Goal: Transaction & Acquisition: Purchase product/service

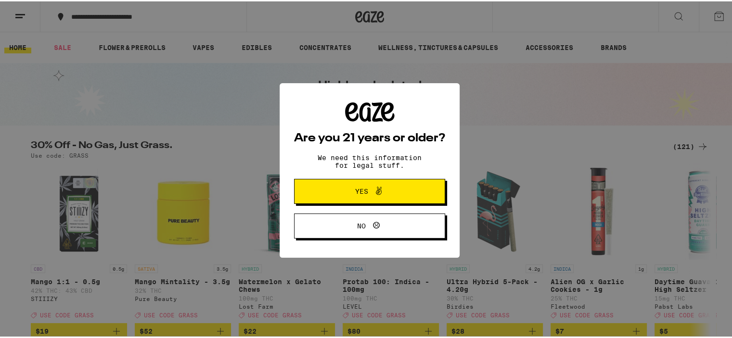
click at [386, 188] on span "Yes" at bounding box center [369, 190] width 73 height 13
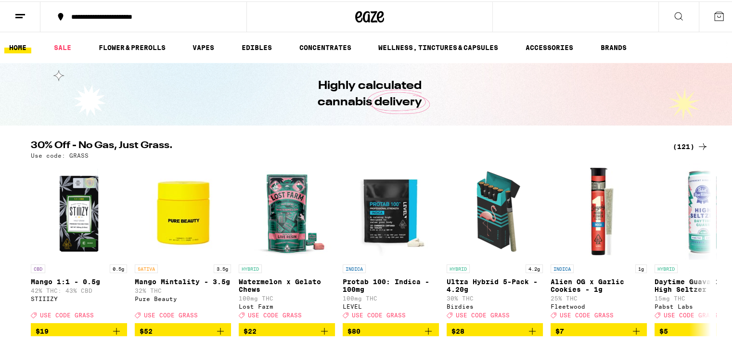
click at [162, 12] on div "**********" at bounding box center [148, 15] width 164 height 7
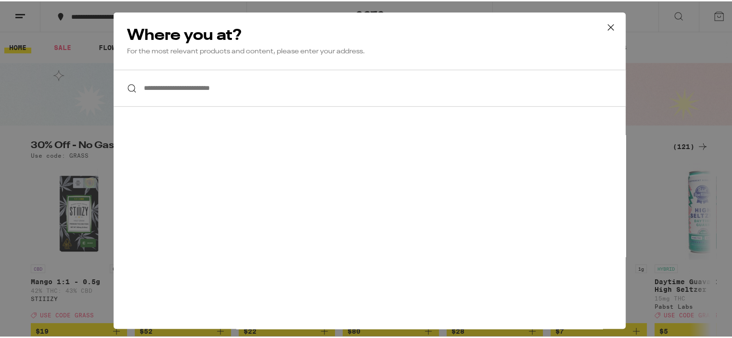
click at [152, 42] on h2 "Where you at?" at bounding box center [369, 34] width 485 height 19
click at [173, 93] on input "**********" at bounding box center [370, 86] width 512 height 37
click at [604, 26] on icon at bounding box center [611, 26] width 14 height 14
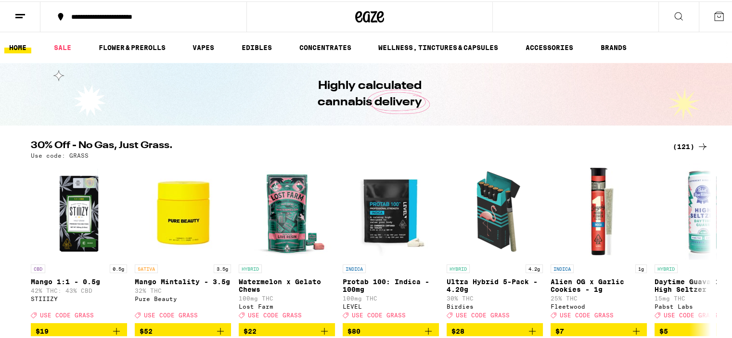
click at [377, 15] on icon at bounding box center [380, 16] width 7 height 12
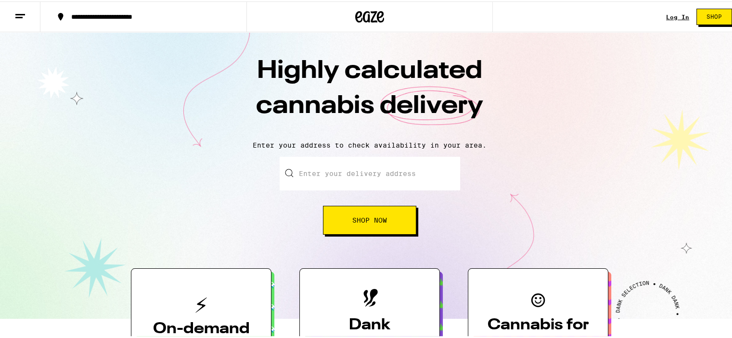
click at [676, 13] on link "Log In" at bounding box center [677, 16] width 23 height 6
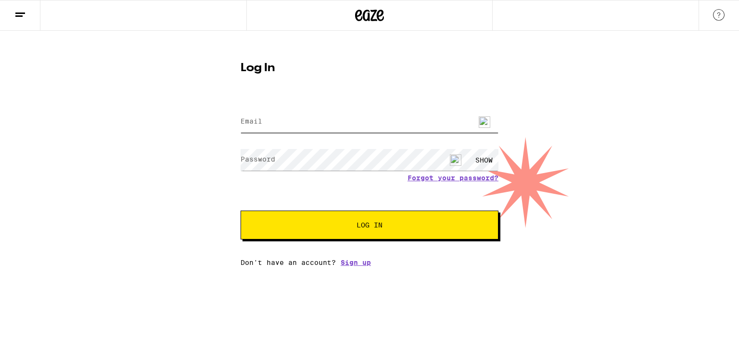
type input "[EMAIL_ADDRESS][DOMAIN_NAME]"
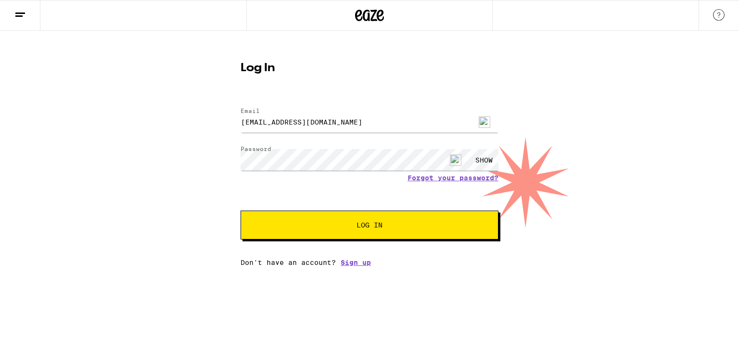
click at [488, 159] on div "SHOW" at bounding box center [484, 160] width 29 height 22
click at [377, 222] on span "Log In" at bounding box center [370, 225] width 26 height 7
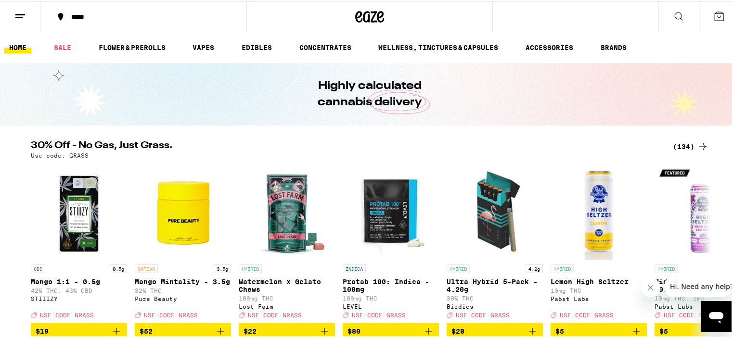
scroll to position [48, 0]
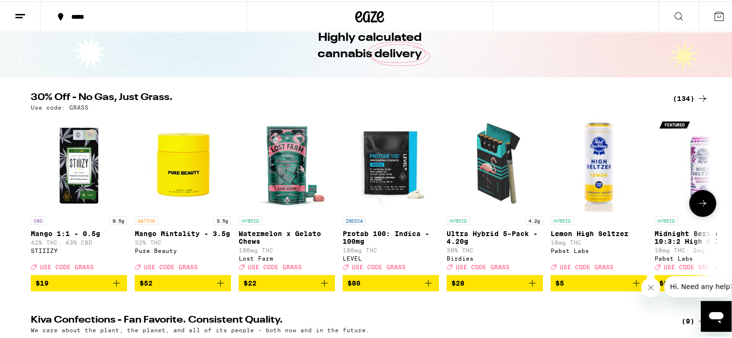
click at [702, 208] on icon at bounding box center [703, 202] width 12 height 12
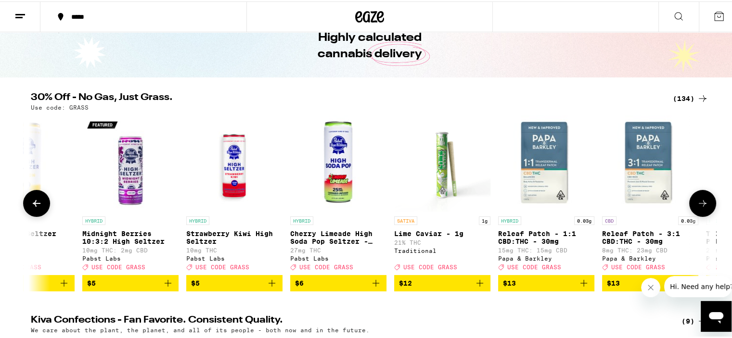
scroll to position [0, 573]
click at [702, 208] on icon at bounding box center [703, 202] width 12 height 12
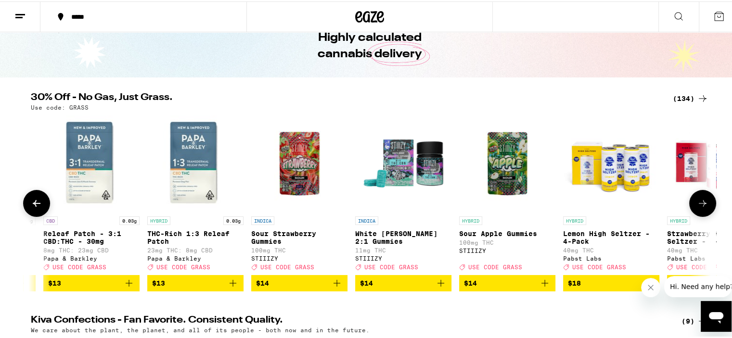
scroll to position [0, 1145]
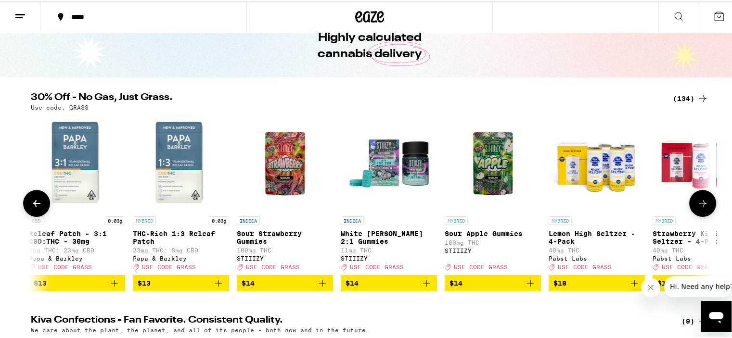
click at [702, 208] on icon at bounding box center [703, 202] width 12 height 12
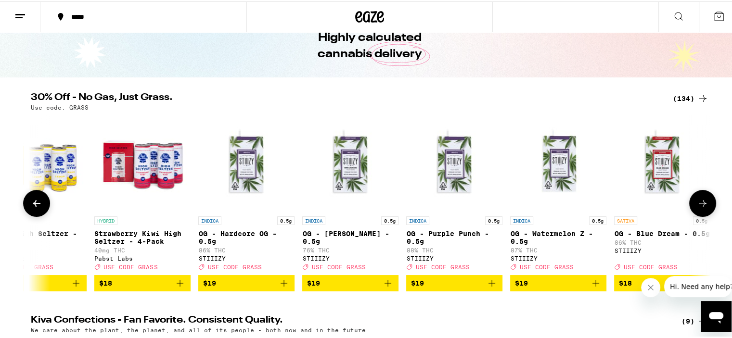
scroll to position [0, 1719]
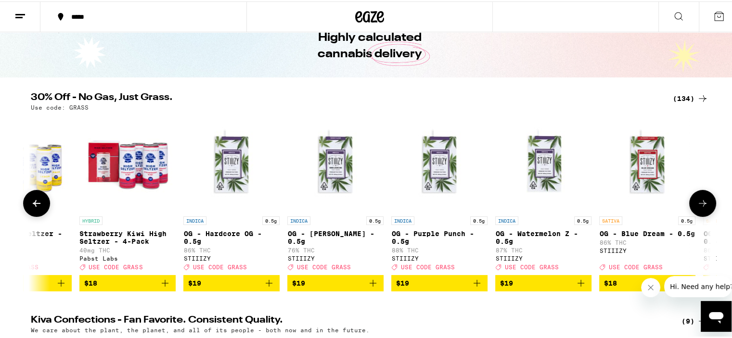
click at [702, 208] on icon at bounding box center [703, 202] width 12 height 12
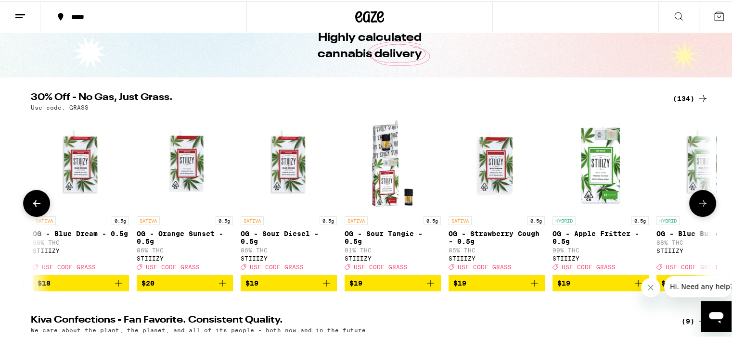
scroll to position [0, 2291]
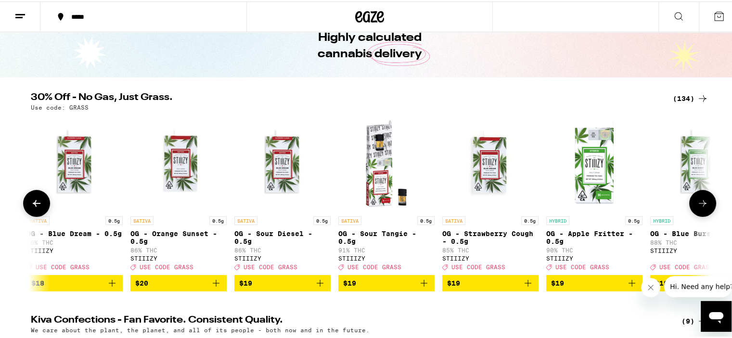
click at [32, 207] on icon at bounding box center [37, 202] width 12 height 12
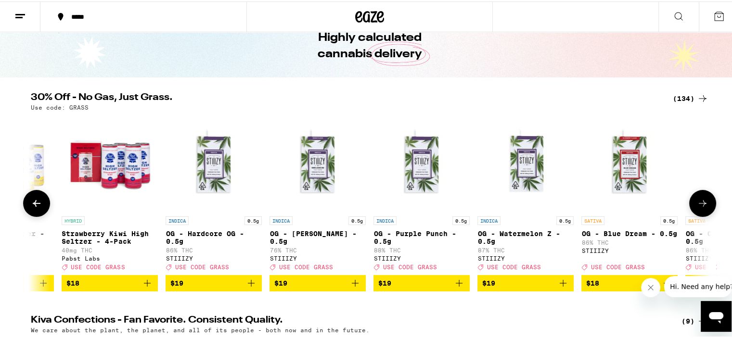
scroll to position [0, 1719]
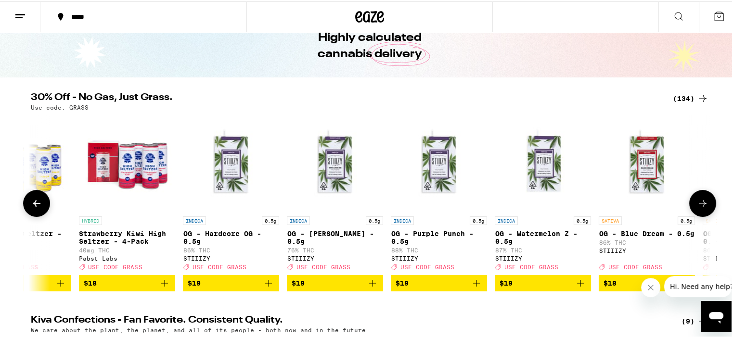
click at [697, 208] on icon at bounding box center [703, 202] width 12 height 12
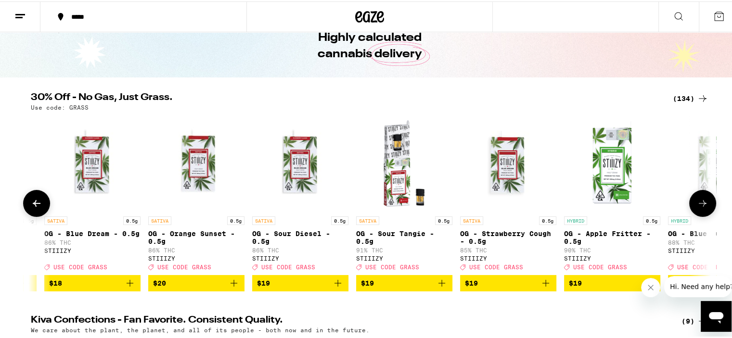
scroll to position [0, 2292]
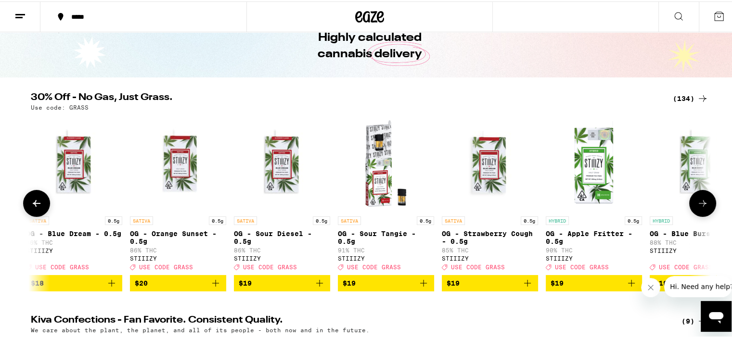
click at [697, 208] on icon at bounding box center [703, 202] width 12 height 12
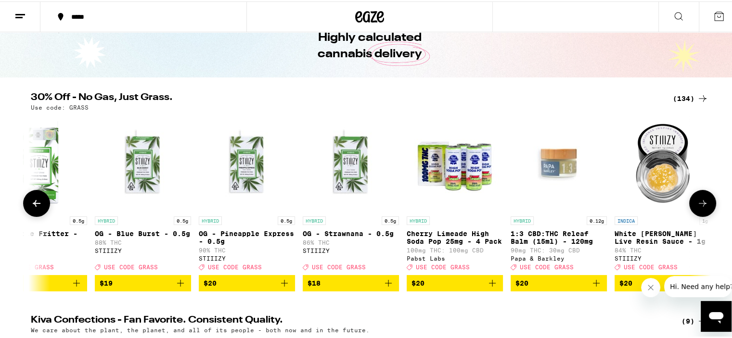
scroll to position [0, 2864]
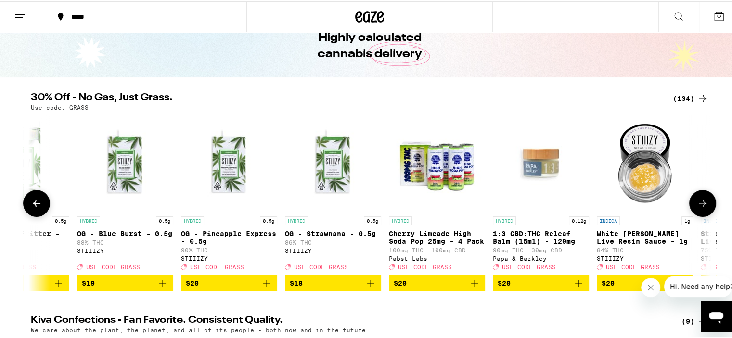
click at [697, 208] on icon at bounding box center [703, 202] width 12 height 12
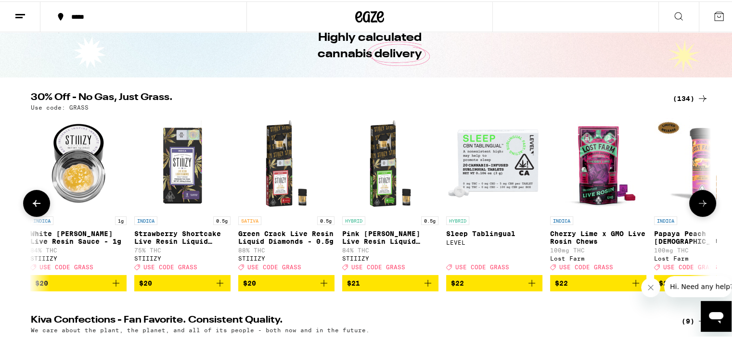
scroll to position [0, 3438]
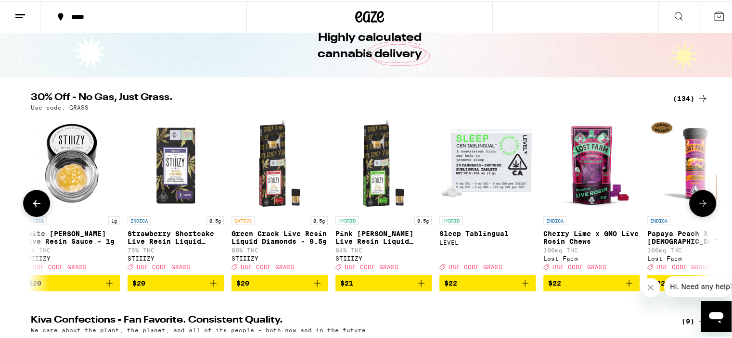
click at [697, 208] on icon at bounding box center [703, 202] width 12 height 12
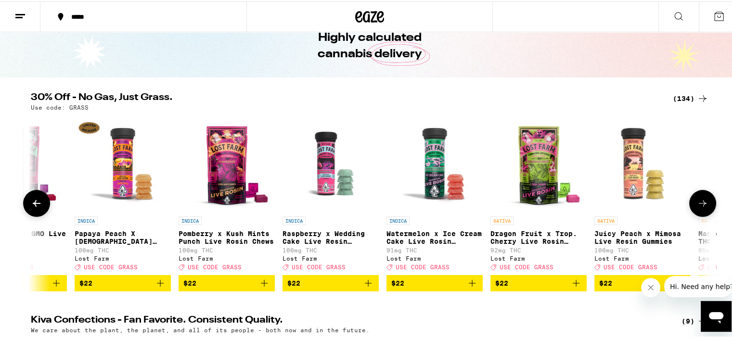
click at [697, 208] on icon at bounding box center [703, 202] width 12 height 12
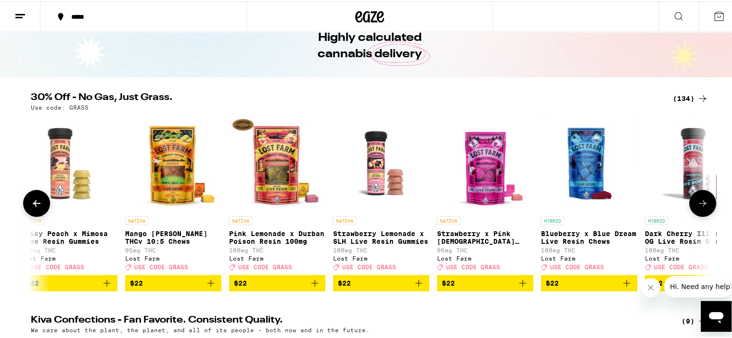
click at [697, 208] on icon at bounding box center [703, 202] width 12 height 12
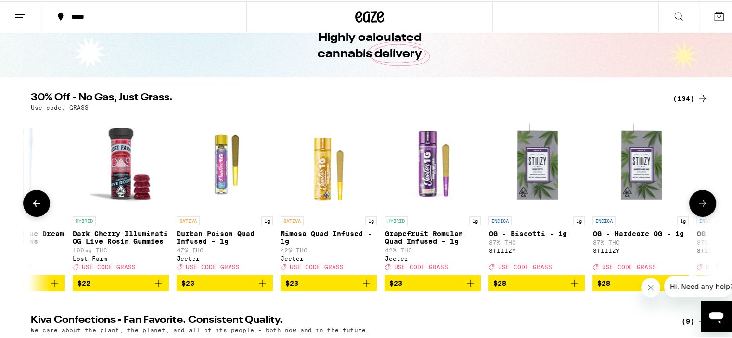
scroll to position [0, 5156]
click at [697, 208] on icon at bounding box center [703, 202] width 12 height 12
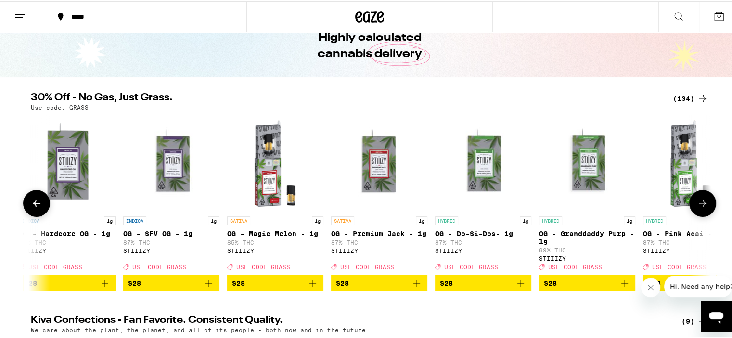
scroll to position [0, 5729]
click at [263, 288] on span "$28" at bounding box center [275, 282] width 87 height 12
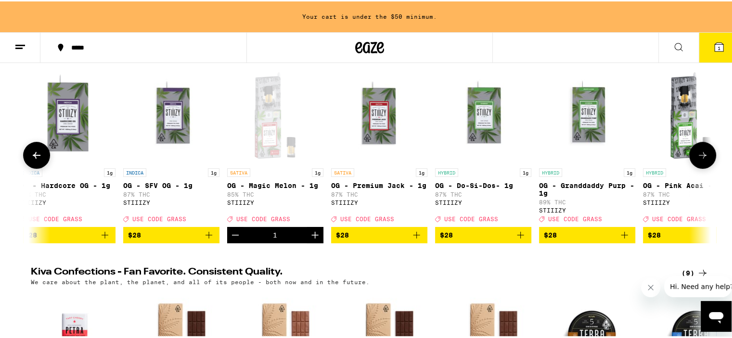
scroll to position [79, 0]
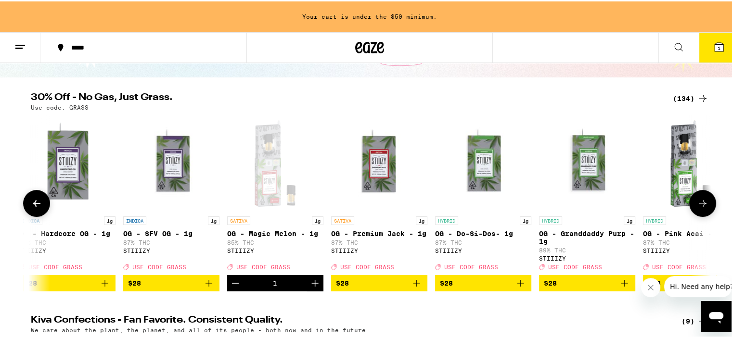
click at [476, 191] on img "Open page for OG - Do-Si-Dos- 1g from STIIIZY" at bounding box center [483, 162] width 96 height 96
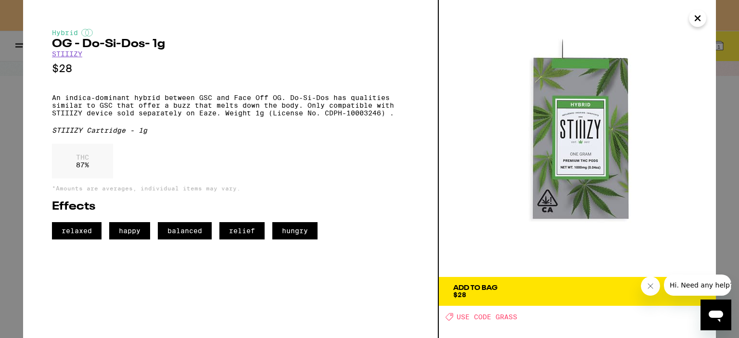
click at [698, 23] on icon "Close" at bounding box center [698, 18] width 12 height 14
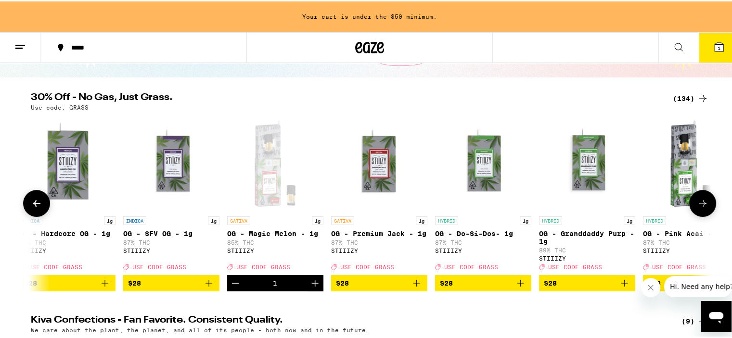
click at [703, 204] on icon at bounding box center [703, 202] width 12 height 12
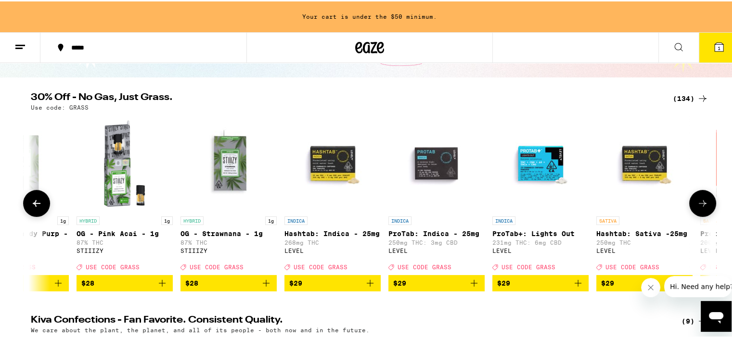
scroll to position [0, 6302]
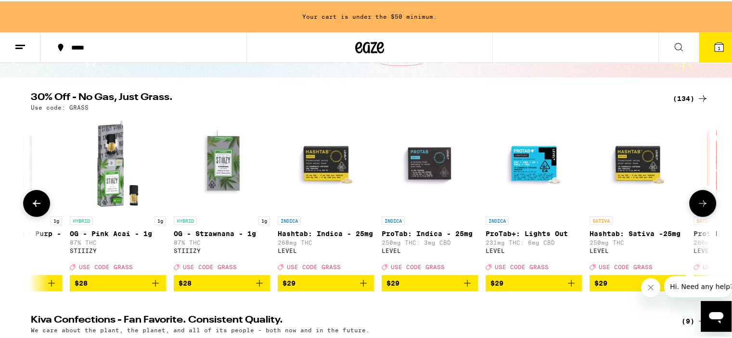
click at [102, 288] on span "$28" at bounding box center [118, 282] width 87 height 12
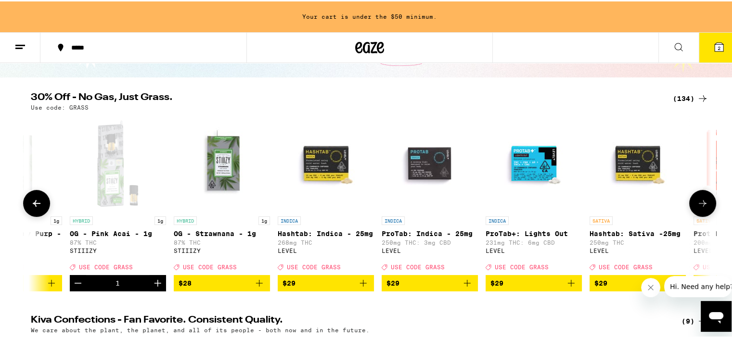
scroll to position [48, 0]
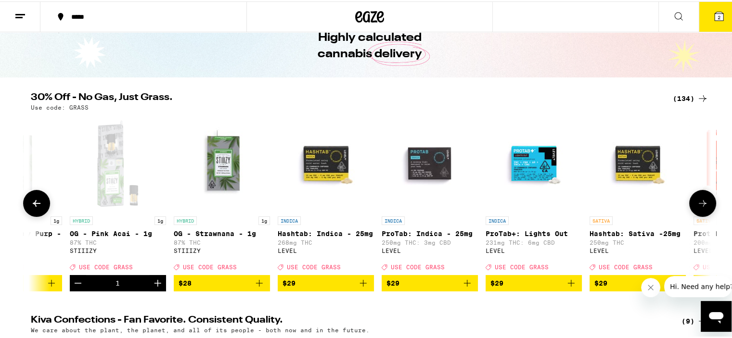
click at [699, 205] on icon at bounding box center [703, 202] width 12 height 12
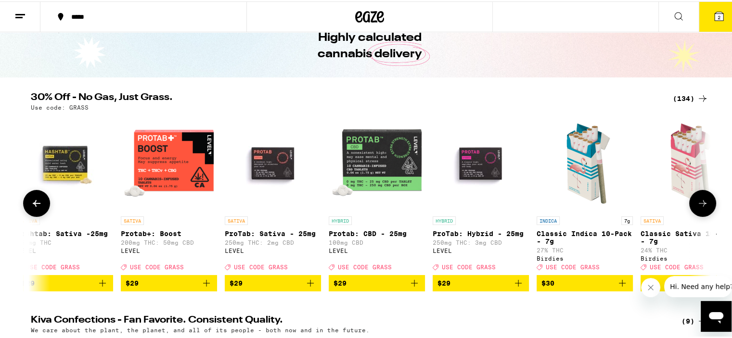
click at [699, 205] on icon at bounding box center [703, 202] width 12 height 12
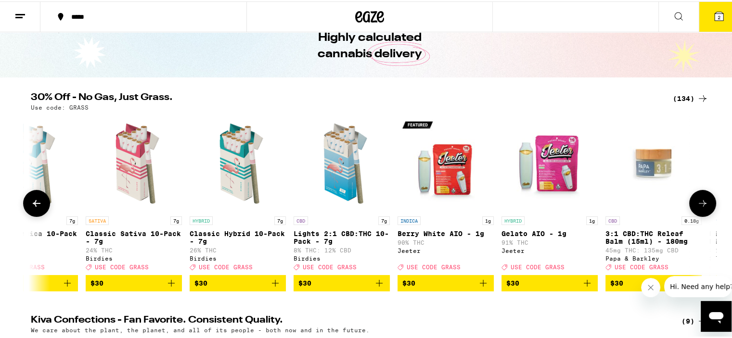
scroll to position [0, 7448]
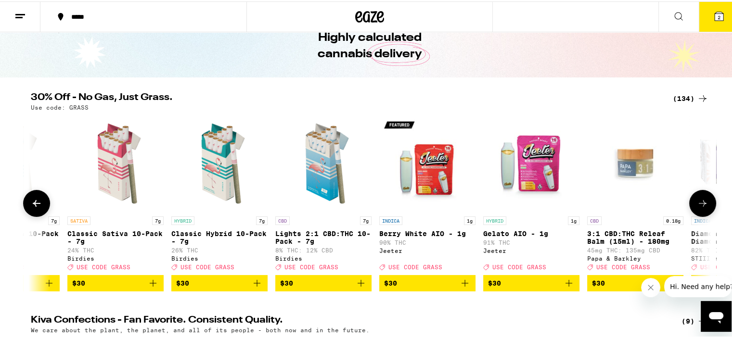
click at [699, 205] on icon at bounding box center [703, 202] width 12 height 12
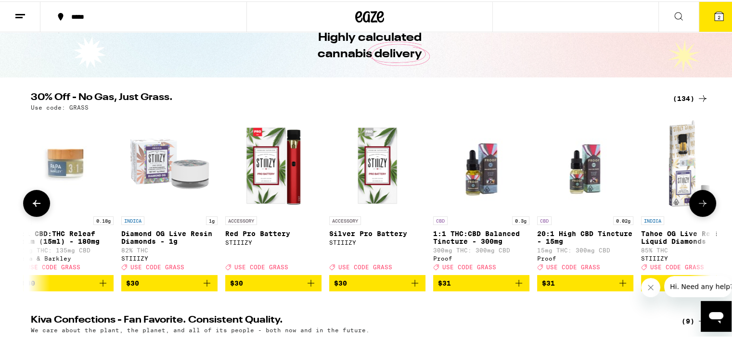
scroll to position [0, 8021]
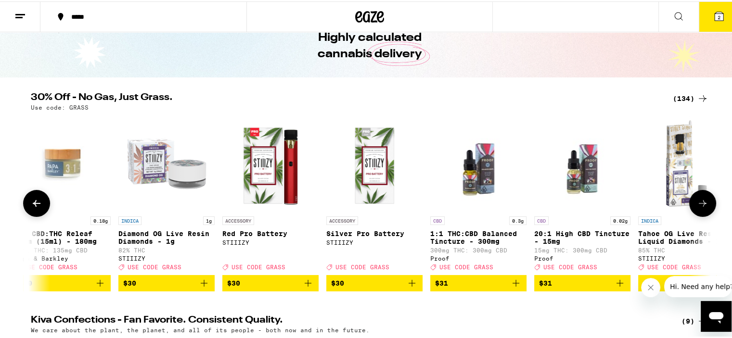
click at [699, 205] on icon at bounding box center [703, 202] width 12 height 12
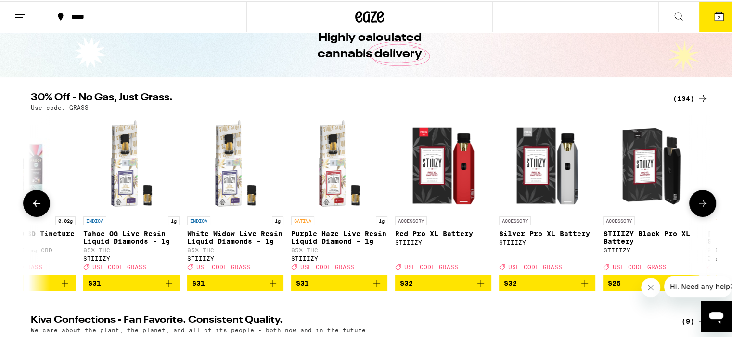
scroll to position [0, 8593]
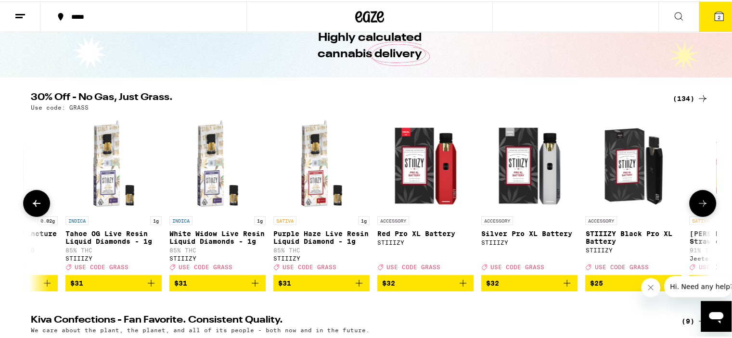
click at [699, 205] on icon at bounding box center [703, 202] width 12 height 12
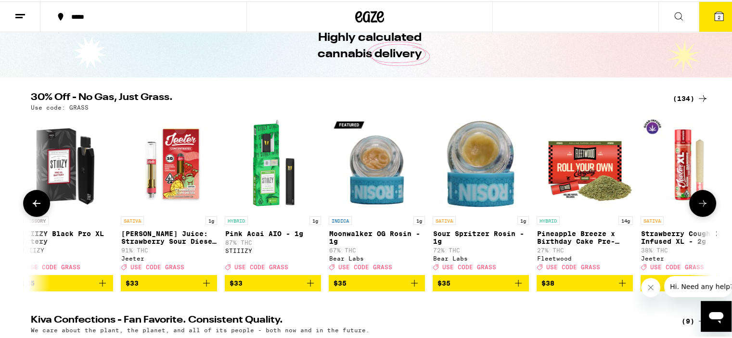
scroll to position [0, 9167]
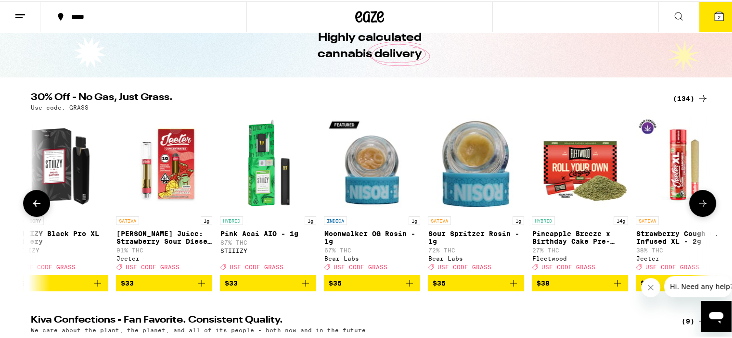
click at [699, 205] on icon at bounding box center [703, 202] width 12 height 12
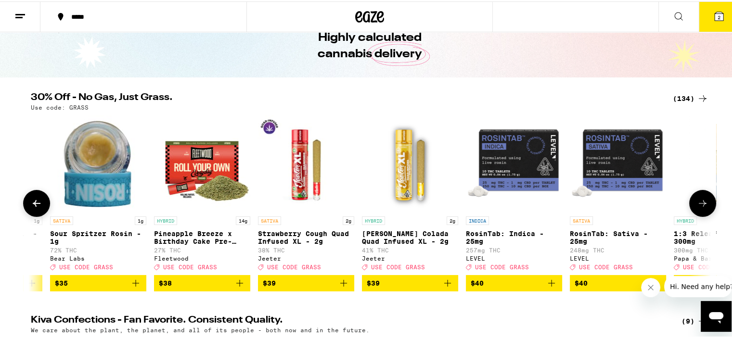
scroll to position [0, 9739]
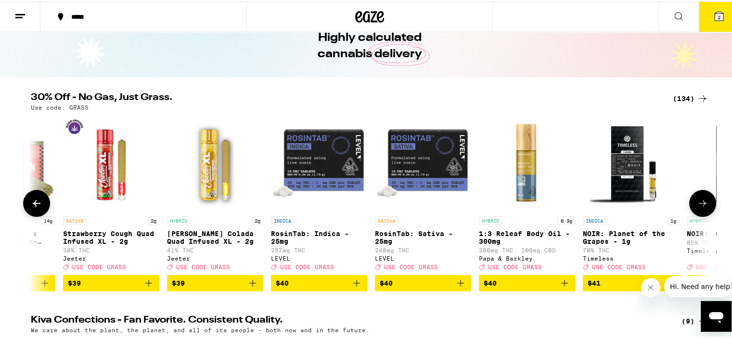
click at [699, 205] on icon at bounding box center [703, 202] width 12 height 12
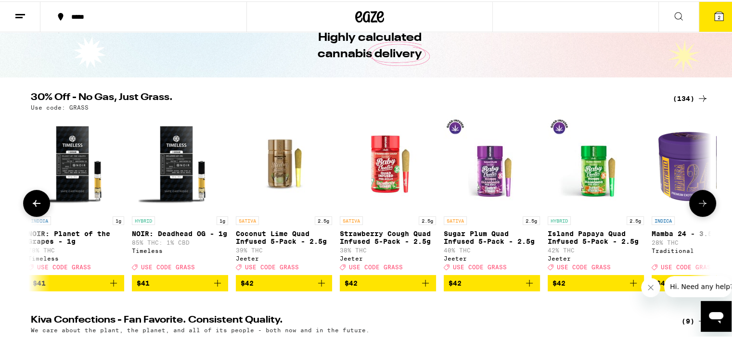
scroll to position [0, 10312]
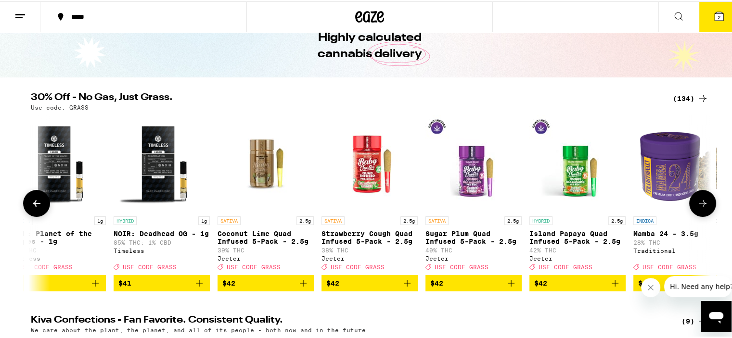
click at [699, 205] on icon at bounding box center [703, 202] width 12 height 12
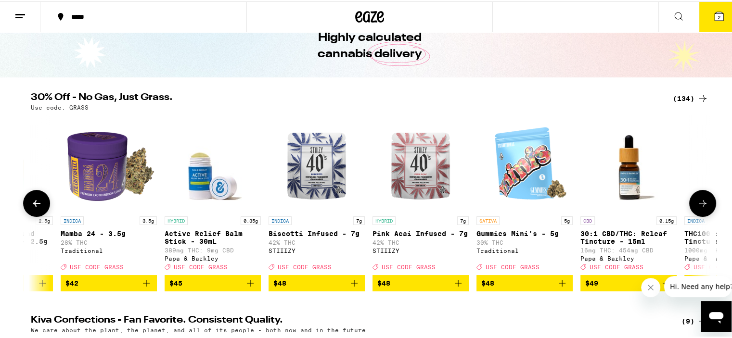
click at [699, 205] on icon at bounding box center [703, 202] width 12 height 12
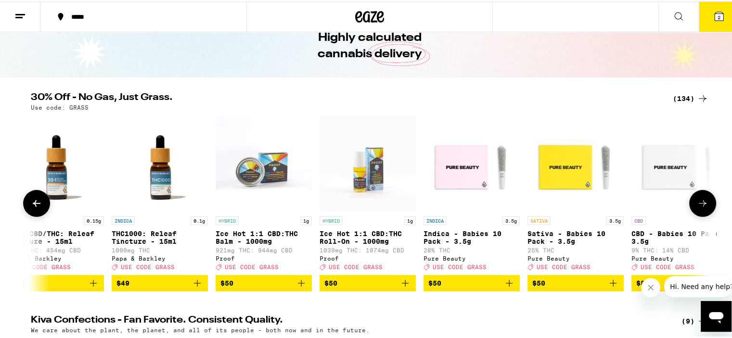
click at [699, 205] on icon at bounding box center [703, 202] width 12 height 12
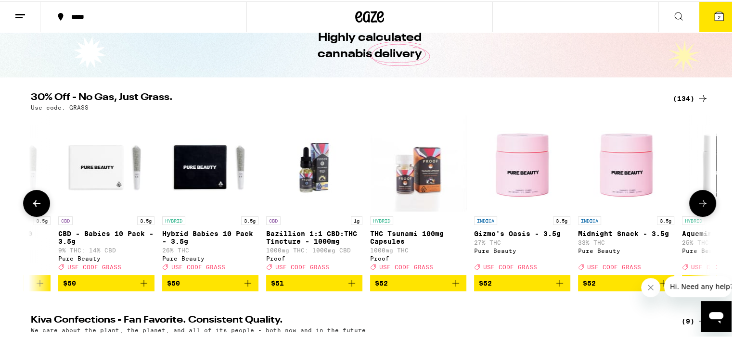
click at [699, 205] on icon at bounding box center [703, 202] width 12 height 12
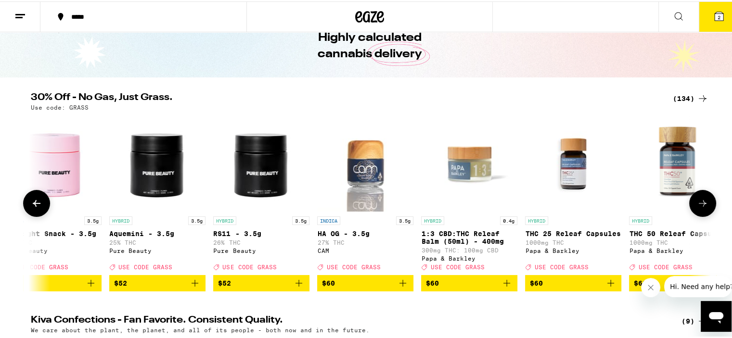
click at [699, 205] on icon at bounding box center [703, 202] width 12 height 12
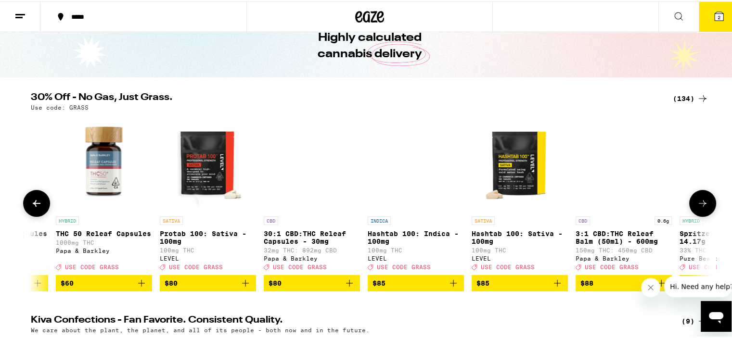
click at [699, 205] on icon at bounding box center [703, 202] width 12 height 12
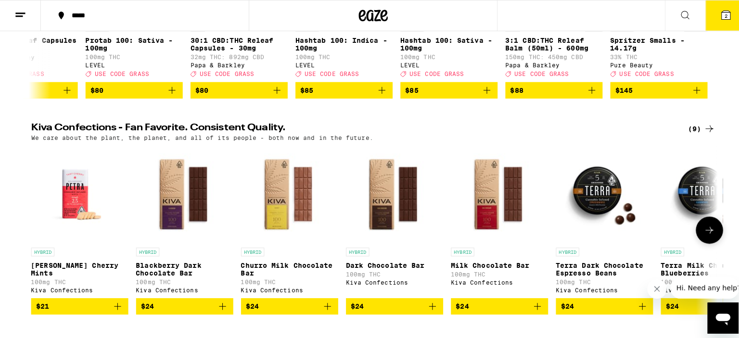
scroll to position [48, 0]
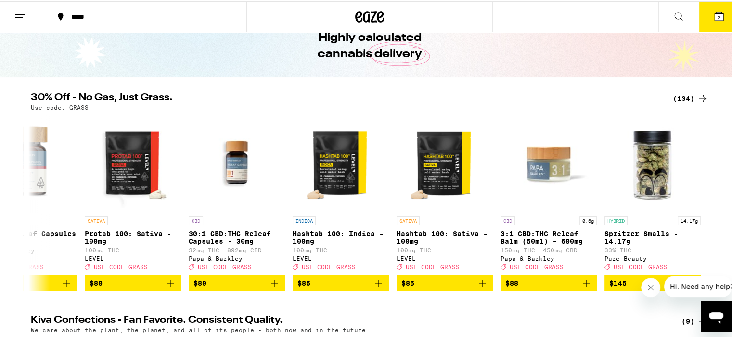
click at [715, 12] on icon at bounding box center [719, 15] width 9 height 9
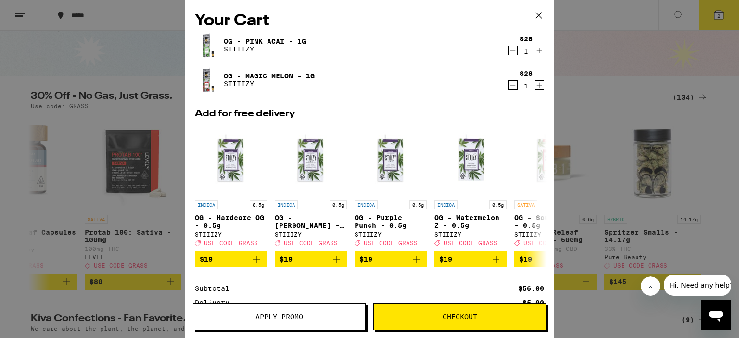
click at [267, 317] on span "Apply Promo" at bounding box center [280, 317] width 48 height 7
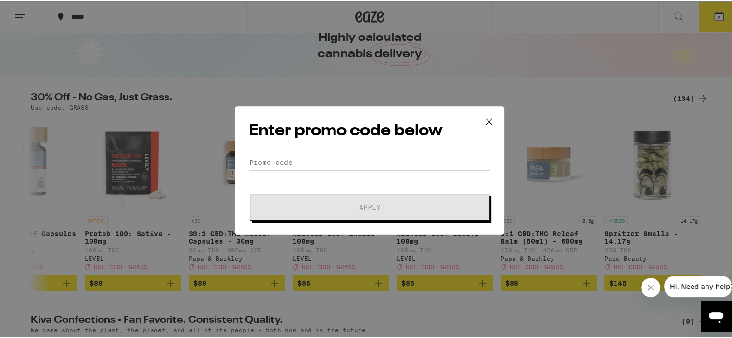
click at [289, 164] on input "Promo Code" at bounding box center [370, 161] width 242 height 14
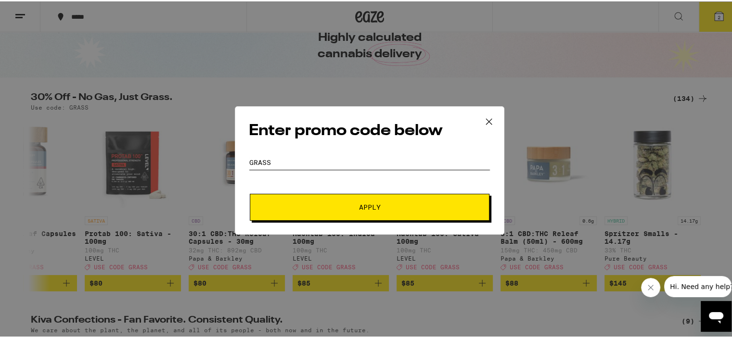
type input "grass"
click at [377, 211] on button "Apply" at bounding box center [370, 206] width 240 height 27
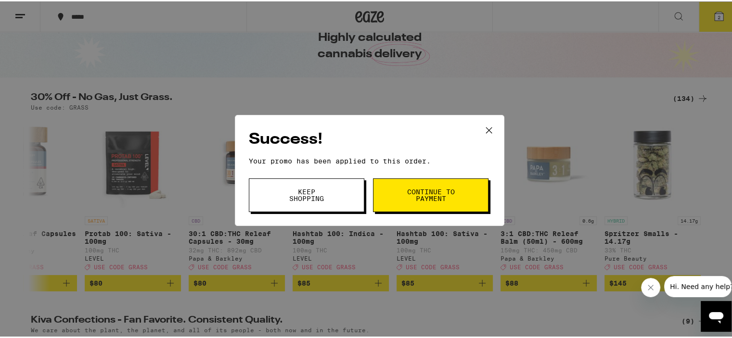
click at [431, 196] on span "Continue to payment" at bounding box center [430, 193] width 49 height 13
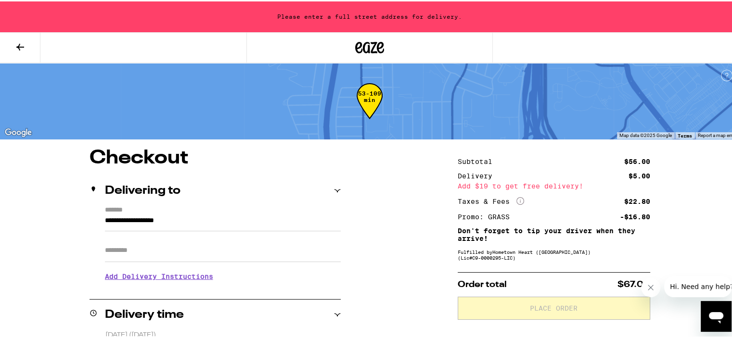
click at [18, 43] on icon at bounding box center [20, 46] width 12 height 12
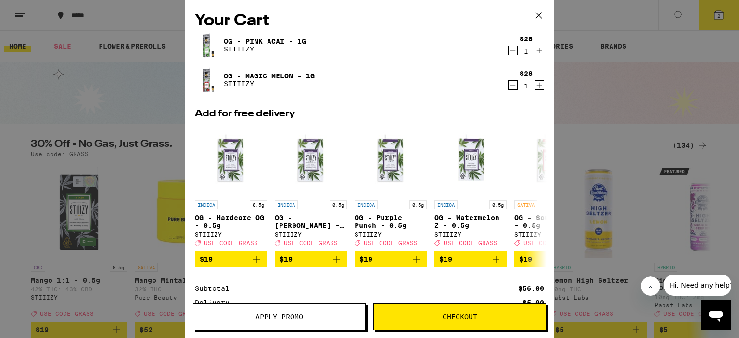
click at [540, 15] on icon at bounding box center [539, 15] width 14 height 14
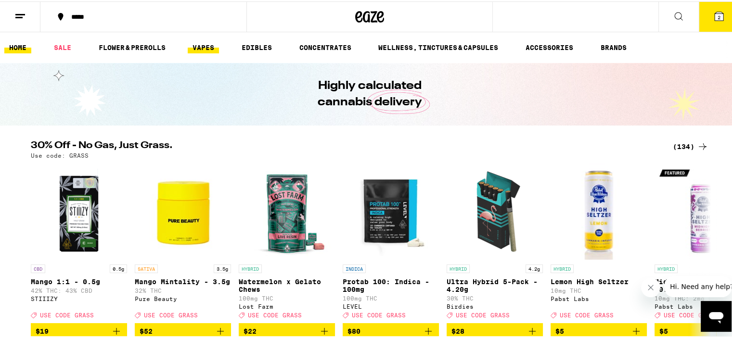
click at [210, 45] on link "VAPES" at bounding box center [203, 46] width 31 height 12
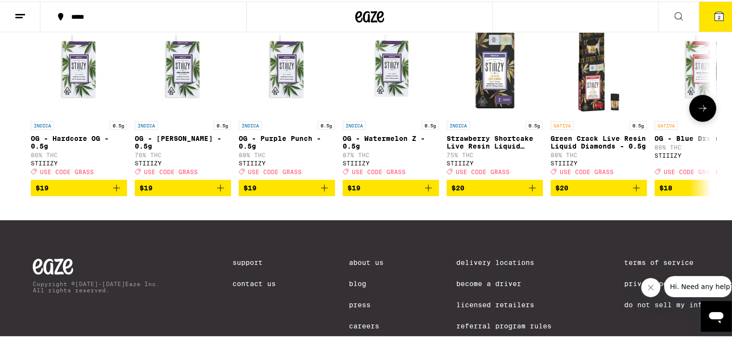
scroll to position [1155, 0]
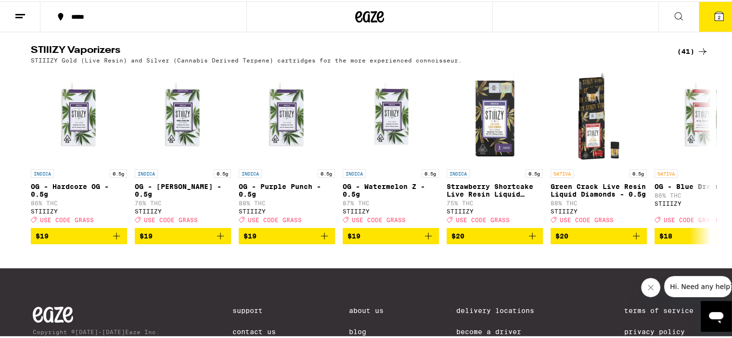
click at [699, 56] on icon at bounding box center [703, 50] width 12 height 12
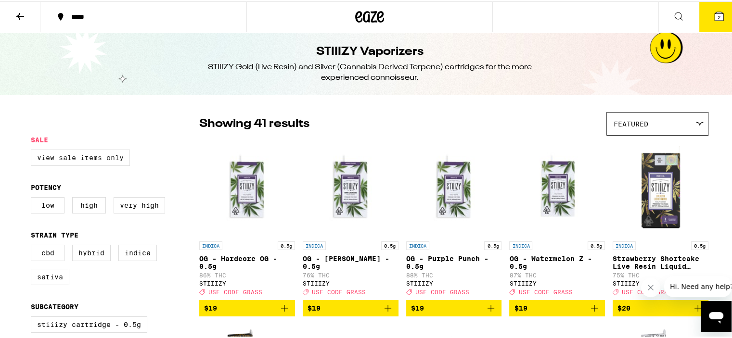
click at [90, 159] on label "View Sale Items Only" at bounding box center [80, 156] width 99 height 16
click at [33, 150] on input "View Sale Items Only" at bounding box center [33, 150] width 0 height 0
checkbox input "true"
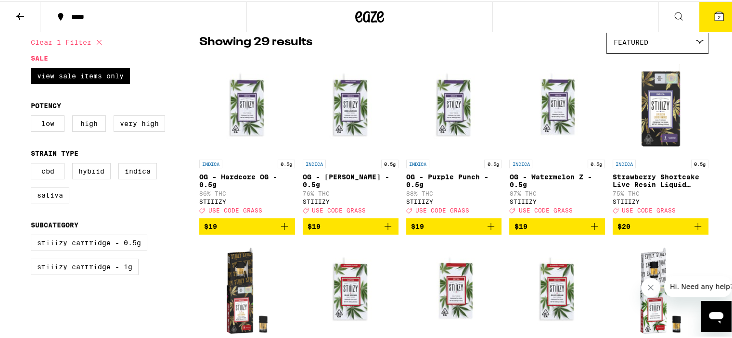
scroll to position [96, 0]
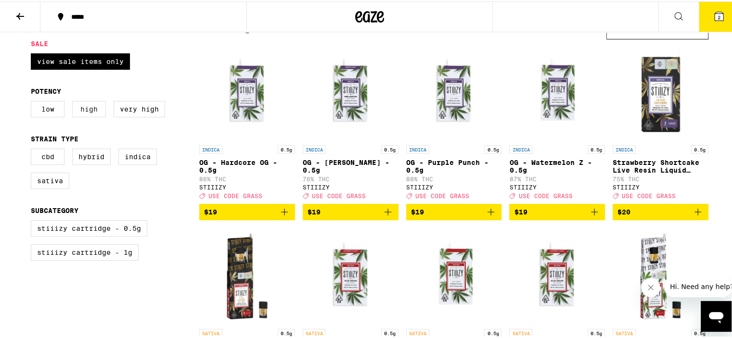
click at [92, 110] on label "High" at bounding box center [89, 108] width 34 height 16
click at [33, 102] on input "High" at bounding box center [33, 101] width 0 height 0
checkbox input "true"
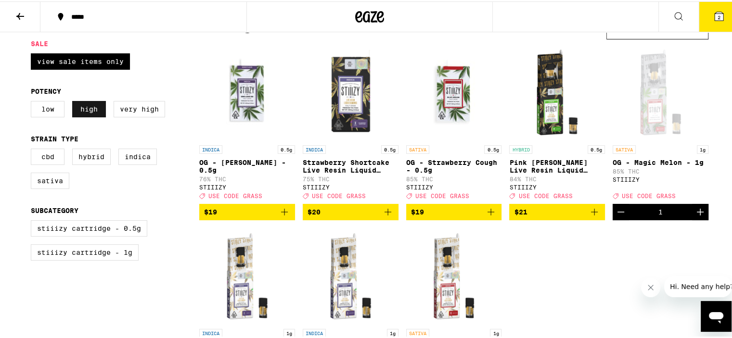
scroll to position [144, 0]
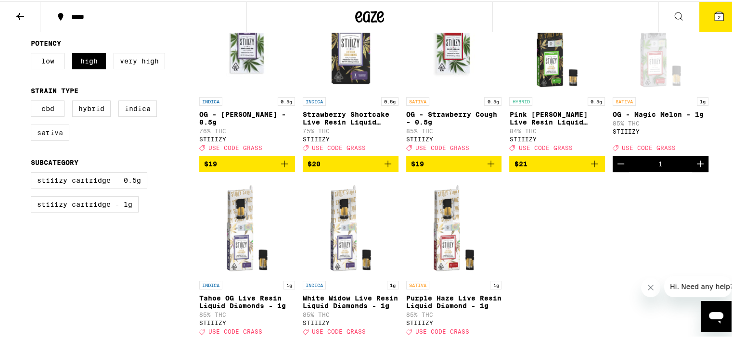
click at [53, 133] on label "Sativa" at bounding box center [50, 131] width 39 height 16
click at [33, 101] on input "Sativa" at bounding box center [33, 101] width 0 height 0
checkbox input "true"
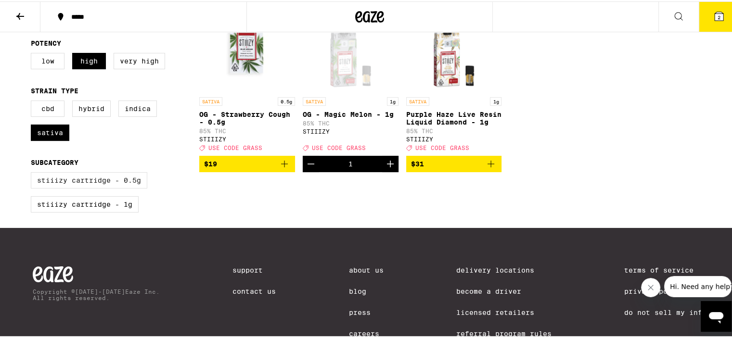
click at [125, 180] on label "STIIIZY Cartridge - 0.5g" at bounding box center [89, 179] width 116 height 16
click at [33, 173] on input "STIIIZY Cartridge - 0.5g" at bounding box center [33, 172] width 0 height 0
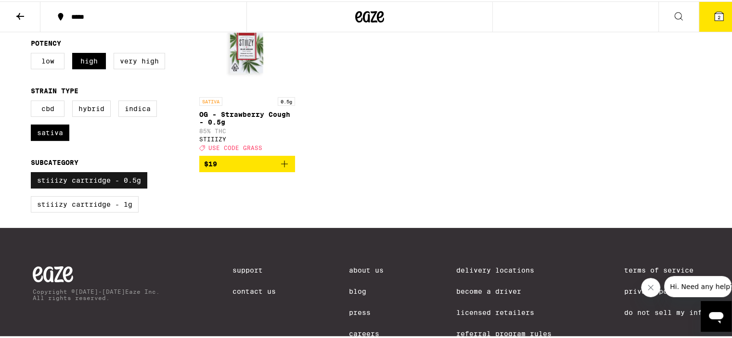
click at [125, 180] on label "STIIIZY Cartridge - 0.5g" at bounding box center [89, 179] width 116 height 16
click at [33, 173] on input "STIIIZY Cartridge - 0.5g" at bounding box center [33, 172] width 0 height 0
checkbox input "false"
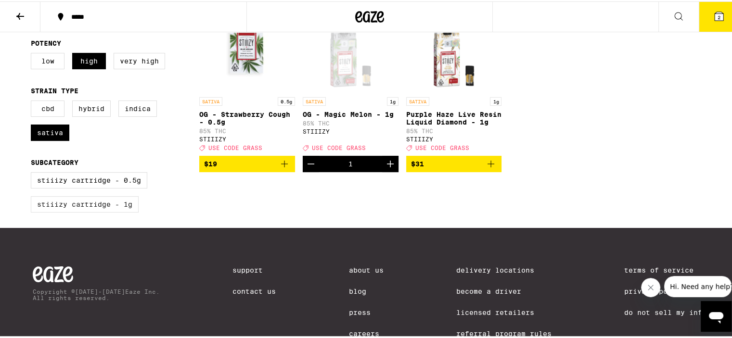
click at [106, 211] on label "STIIIZY Cartridge - 1g" at bounding box center [85, 203] width 108 height 16
click at [33, 173] on input "STIIIZY Cartridge - 1g" at bounding box center [33, 172] width 0 height 0
checkbox input "true"
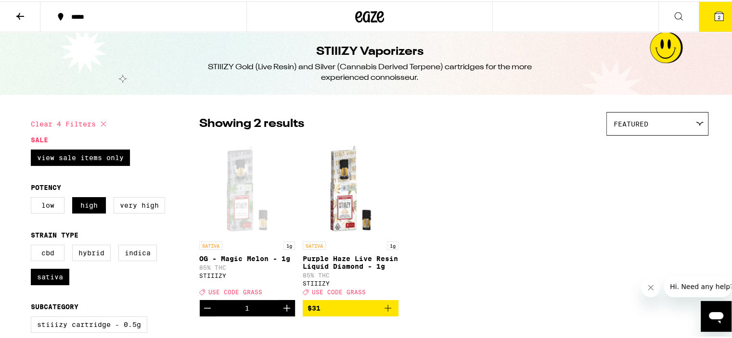
click at [650, 126] on div "Featured" at bounding box center [657, 122] width 101 height 23
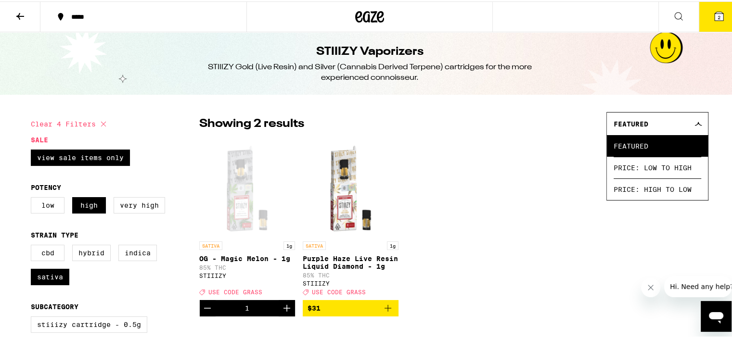
click at [101, 122] on icon at bounding box center [103, 122] width 5 height 5
checkbox input "false"
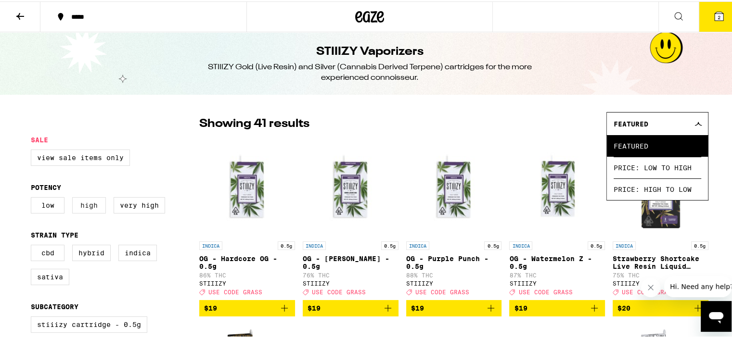
click at [85, 205] on label "High" at bounding box center [89, 204] width 34 height 16
click at [33, 198] on input "High" at bounding box center [33, 197] width 0 height 0
checkbox input "true"
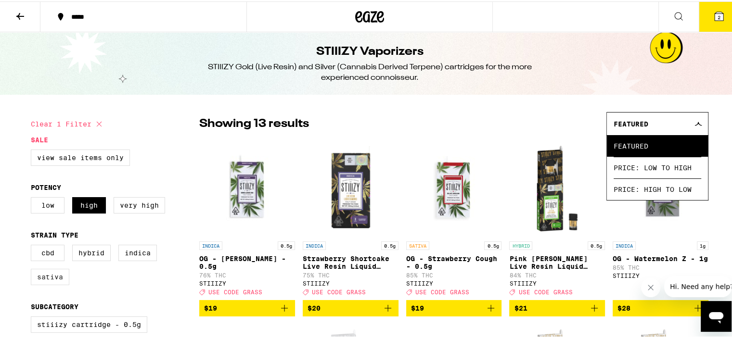
click at [56, 283] on label "Sativa" at bounding box center [50, 276] width 39 height 16
click at [33, 245] on input "Sativa" at bounding box center [33, 245] width 0 height 0
checkbox input "true"
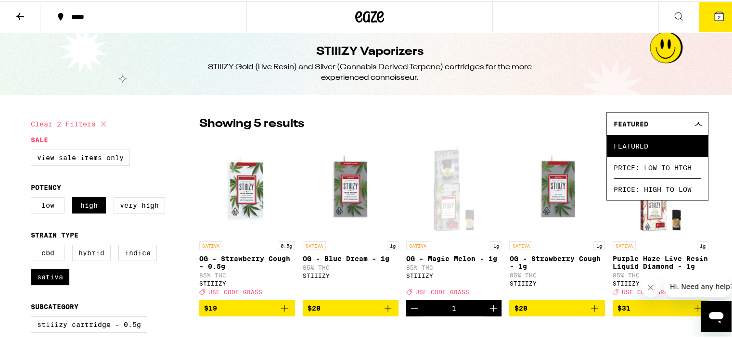
click at [91, 256] on label "Hybrid" at bounding box center [91, 252] width 39 height 16
click at [33, 245] on input "Hybrid" at bounding box center [33, 245] width 0 height 0
checkbox input "true"
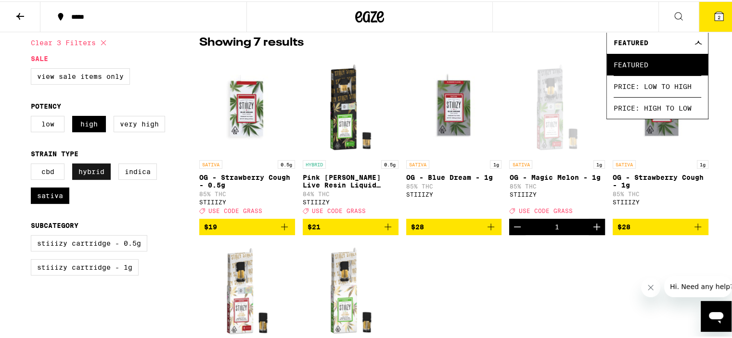
scroll to position [96, 0]
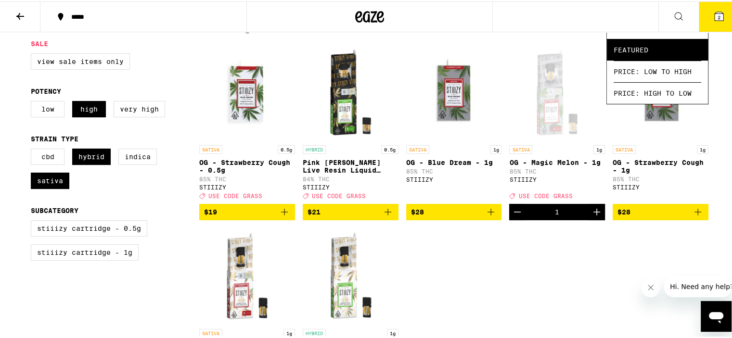
click at [246, 160] on p "OG - Strawberry Cough - 0.5g" at bounding box center [247, 164] width 96 height 15
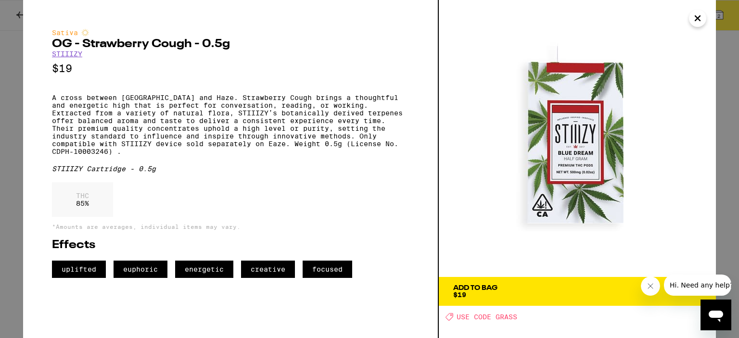
click at [504, 295] on span "Add To Bag $19" at bounding box center [577, 291] width 248 height 13
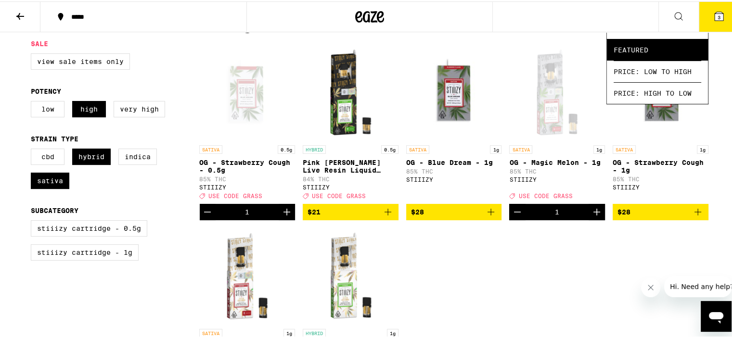
click at [715, 15] on icon at bounding box center [719, 15] width 9 height 9
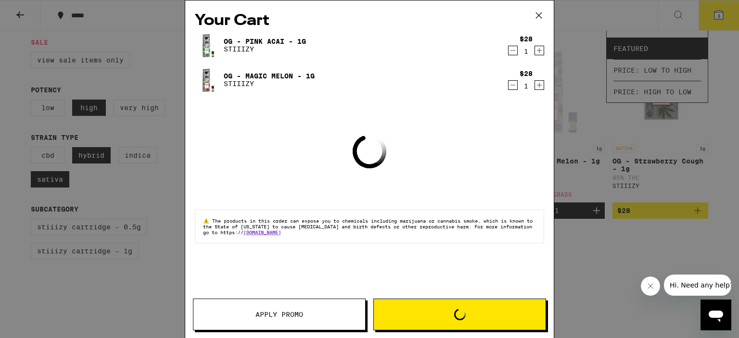
click at [275, 304] on button "Apply Promo" at bounding box center [279, 315] width 173 height 32
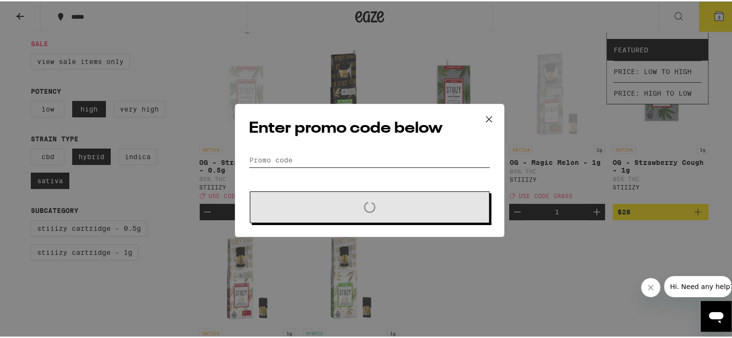
click at [273, 160] on input "Promo Code" at bounding box center [370, 159] width 242 height 14
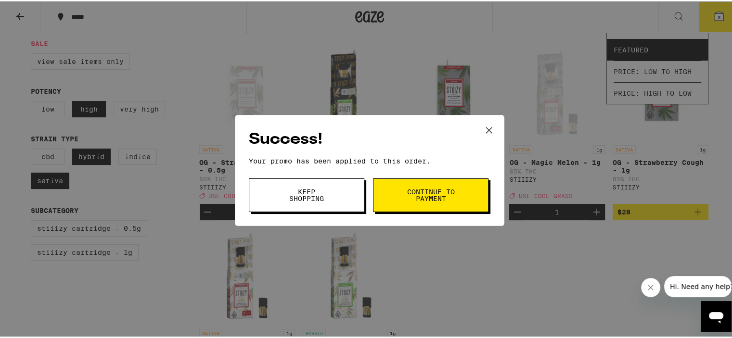
type input "grass"
click at [435, 196] on span "Continue to payment" at bounding box center [430, 193] width 49 height 13
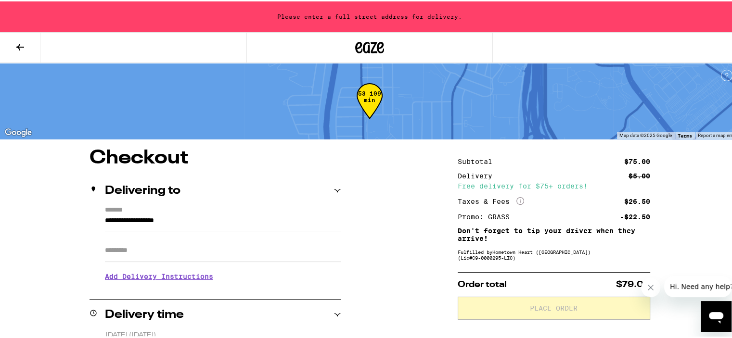
click at [171, 279] on h3 "Add Delivery Instructions" at bounding box center [223, 275] width 236 height 22
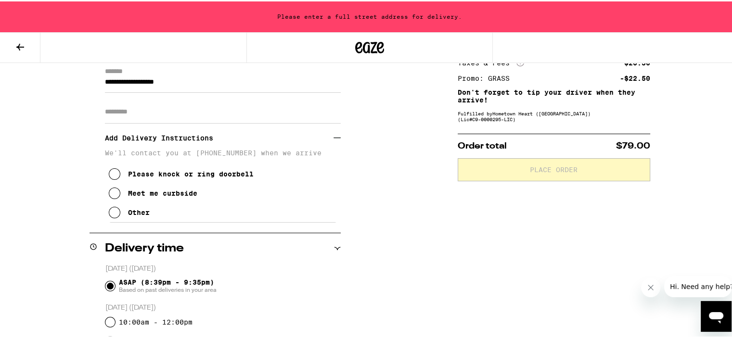
scroll to position [144, 0]
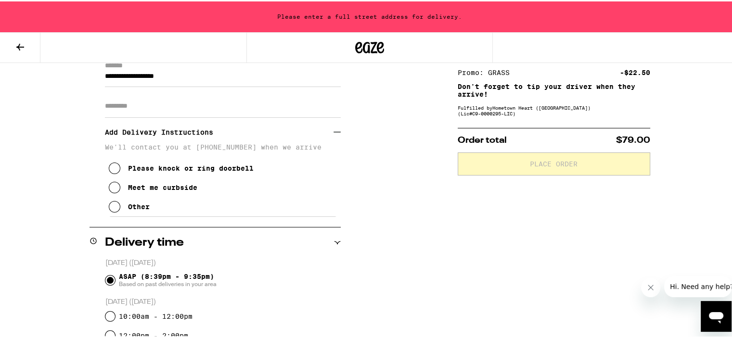
click at [111, 173] on icon at bounding box center [115, 167] width 12 height 12
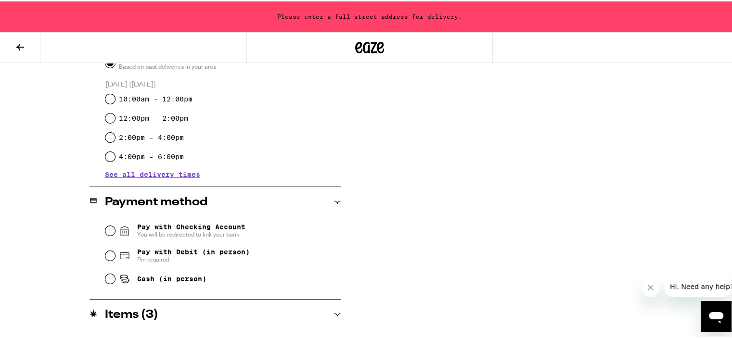
scroll to position [385, 0]
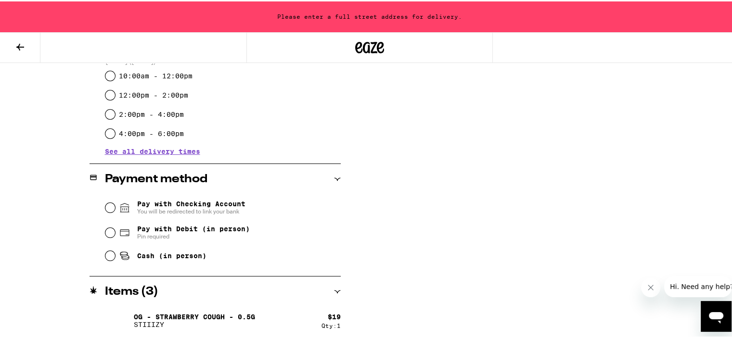
click at [105, 255] on fieldset "Pay with Checking Account You will be redirected to link your bank Pay with Deb…" at bounding box center [223, 229] width 236 height 72
click at [108, 258] on input "Cash (in person)" at bounding box center [110, 255] width 10 height 10
radio input "true"
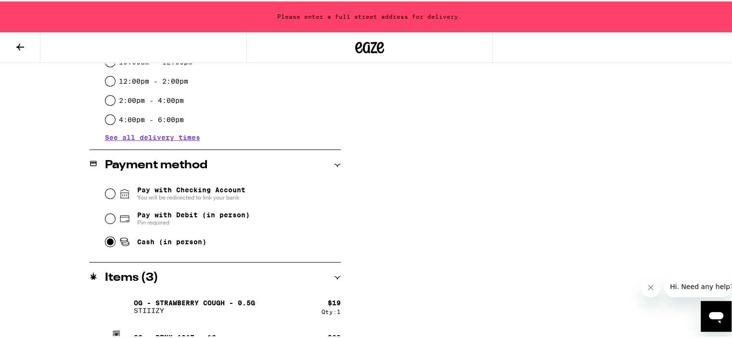
scroll to position [456, 0]
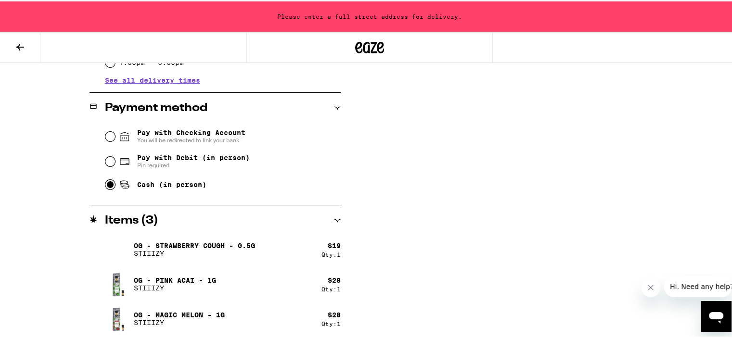
click at [481, 263] on div "Subtotal $75.00 Delivery $5.00 Free delivery for $75+ orders! Taxes & Fees More…" at bounding box center [554, 15] width 193 height 648
click at [649, 284] on icon "Close message from company" at bounding box center [650, 288] width 8 height 8
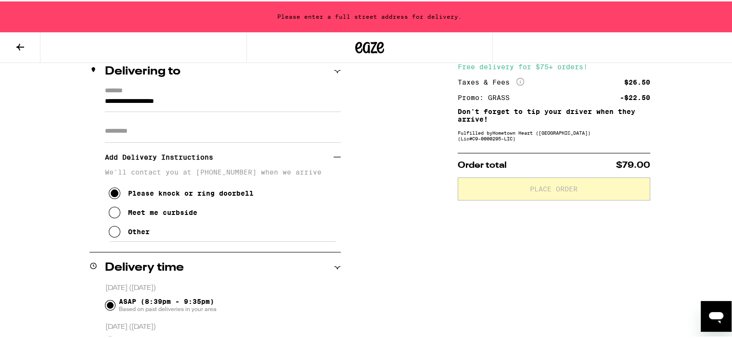
scroll to position [0, 0]
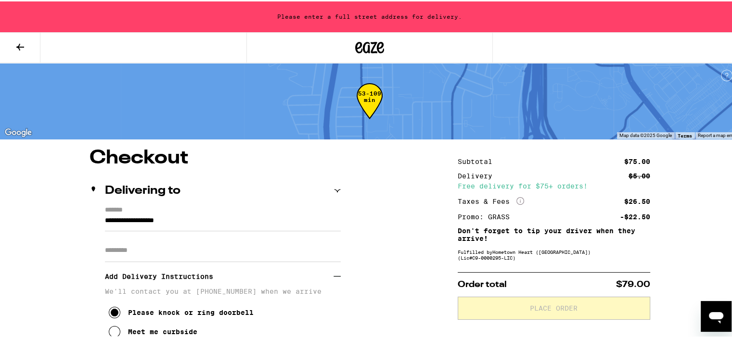
click at [334, 186] on icon at bounding box center [337, 189] width 7 height 7
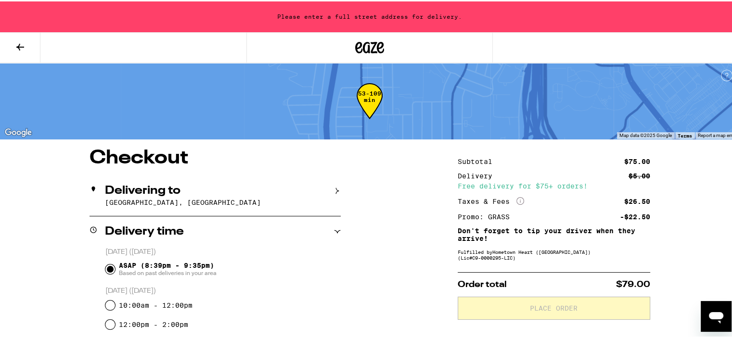
click at [334, 231] on icon at bounding box center [337, 230] width 6 height 3
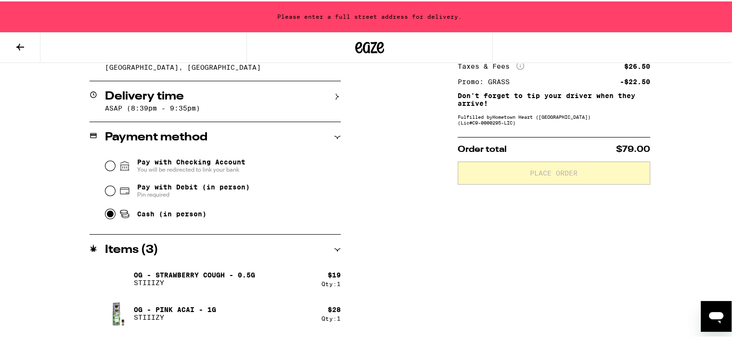
scroll to position [144, 0]
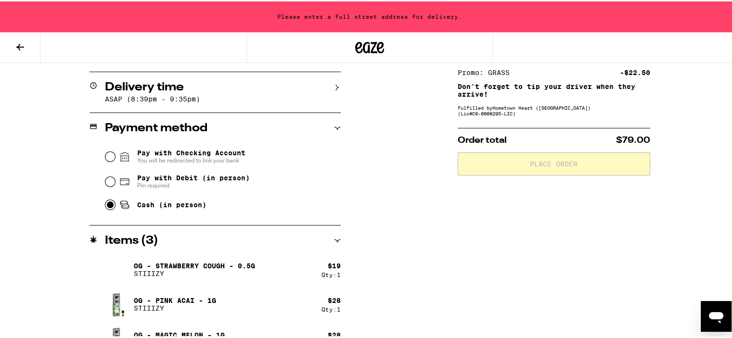
click at [334, 127] on icon at bounding box center [337, 127] width 6 height 3
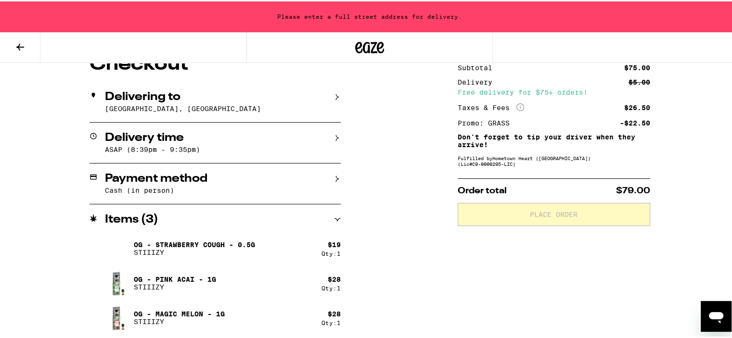
scroll to position [96, 0]
click at [329, 213] on div "Items ( 3 )" at bounding box center [215, 219] width 251 height 12
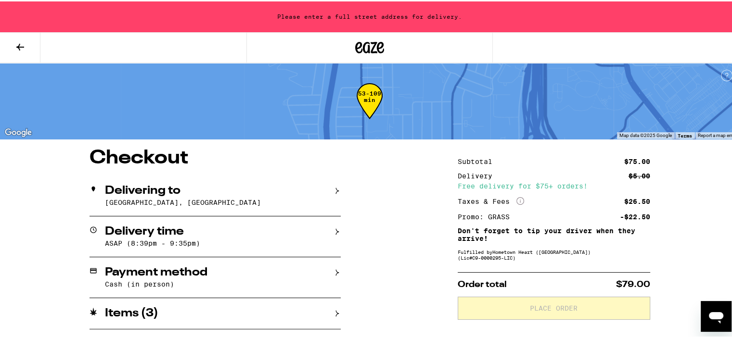
scroll to position [0, 0]
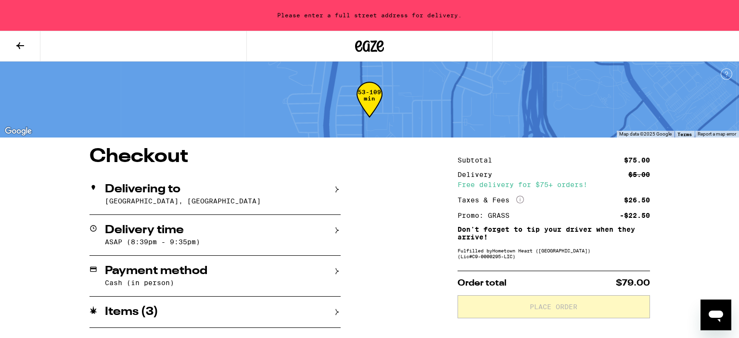
click at [339, 21] on div "Please enter a full street address for delivery." at bounding box center [369, 15] width 739 height 31
click at [214, 205] on p "[GEOGRAPHIC_DATA], [GEOGRAPHIC_DATA]" at bounding box center [223, 201] width 236 height 8
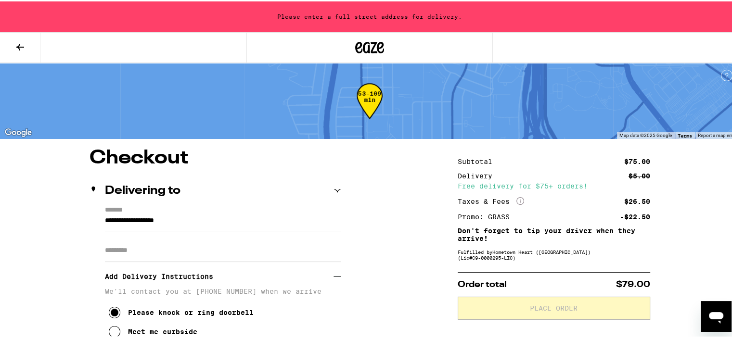
click at [173, 212] on label "*******" at bounding box center [223, 209] width 236 height 9
click at [173, 214] on input "**********" at bounding box center [223, 222] width 236 height 16
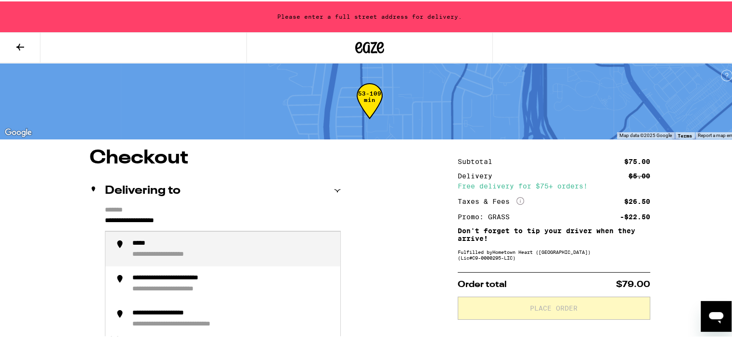
click at [193, 224] on input "**********" at bounding box center [223, 222] width 236 height 16
click at [188, 244] on div "**********" at bounding box center [177, 242] width 91 height 9
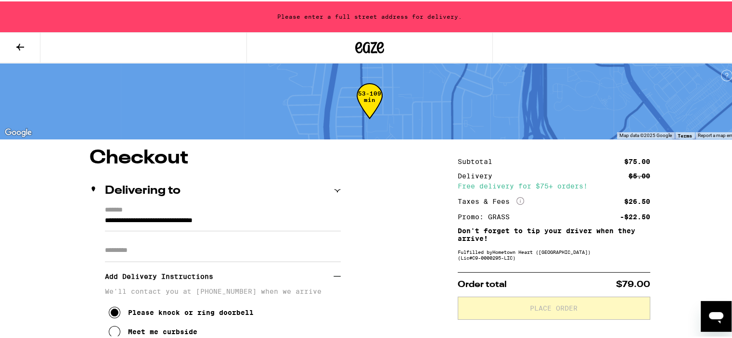
type input "**********"
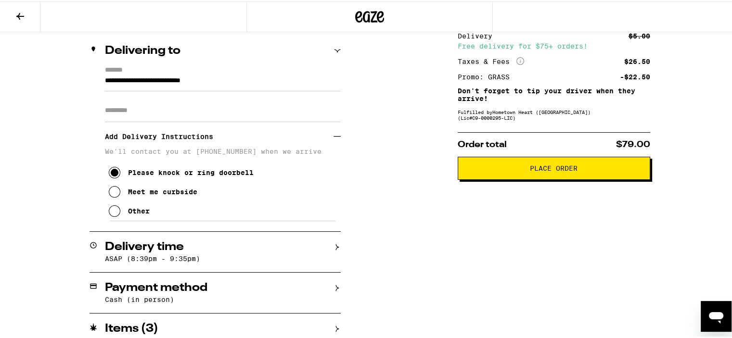
scroll to position [116, 0]
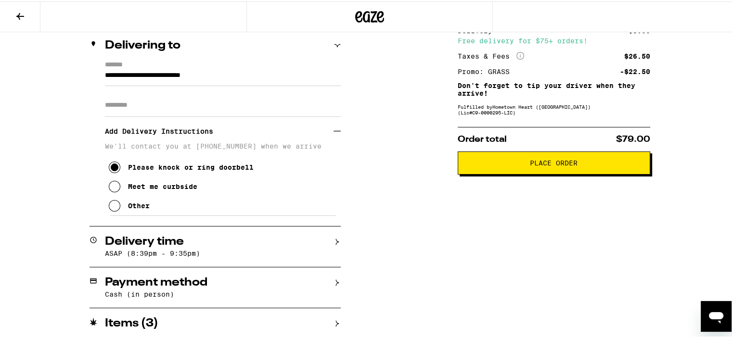
click at [334, 241] on icon at bounding box center [337, 240] width 7 height 7
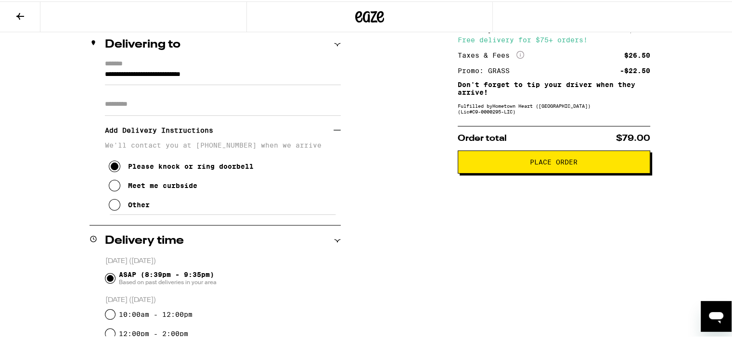
click at [334, 241] on icon at bounding box center [337, 239] width 7 height 7
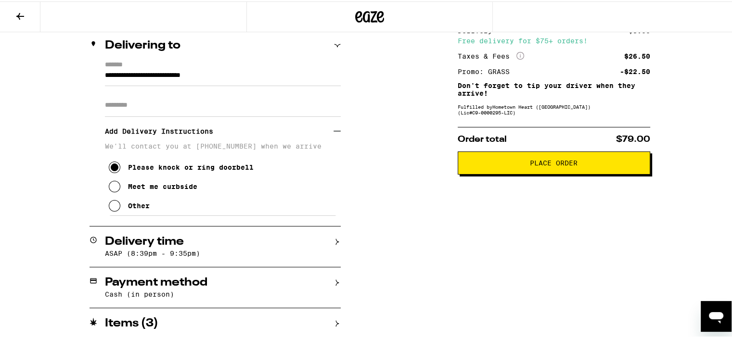
click at [560, 163] on span "Place Order" at bounding box center [554, 161] width 48 height 7
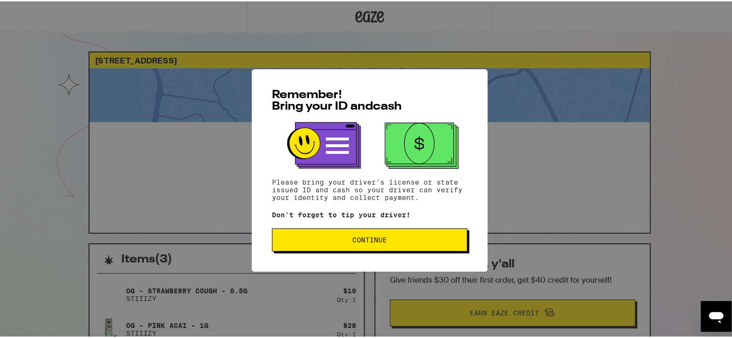
click at [414, 242] on span "Continue" at bounding box center [369, 238] width 179 height 7
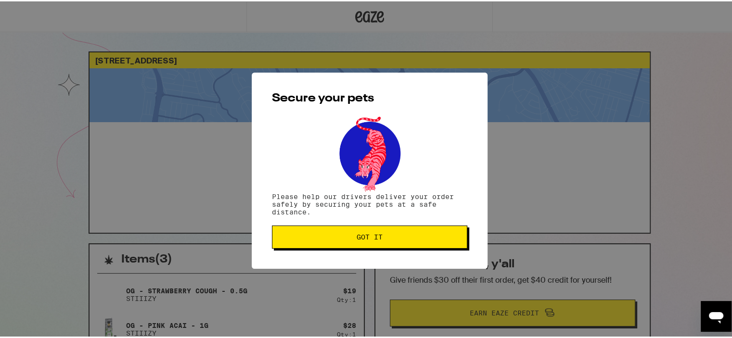
click at [414, 242] on button "Got it" at bounding box center [369, 235] width 195 height 23
